Goal: Navigation & Orientation: Find specific page/section

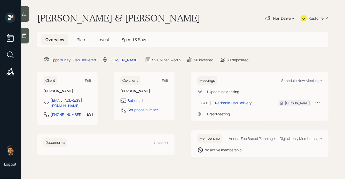
click at [102, 39] on span "Invest" at bounding box center [104, 40] width 12 height 6
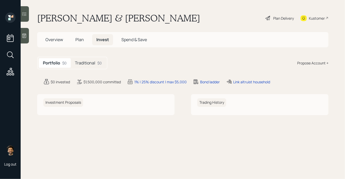
click at [88, 61] on h5 "Traditional" at bounding box center [85, 62] width 20 height 5
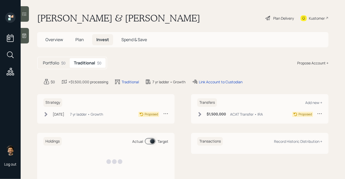
click at [74, 34] on h5 "Plan" at bounding box center [79, 39] width 17 height 11
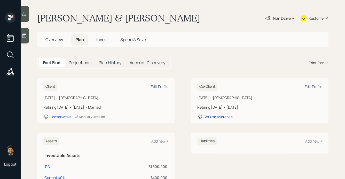
click at [58, 39] on span "Overview" at bounding box center [54, 40] width 18 height 6
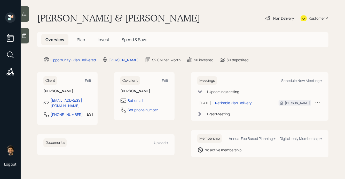
click at [321, 103] on td at bounding box center [317, 102] width 9 height 11
click at [319, 103] on icon at bounding box center [317, 102] width 5 height 5
click at [295, 117] on div "Cancel" at bounding box center [301, 117] width 37 height 5
